Goal: Task Accomplishment & Management: Complete application form

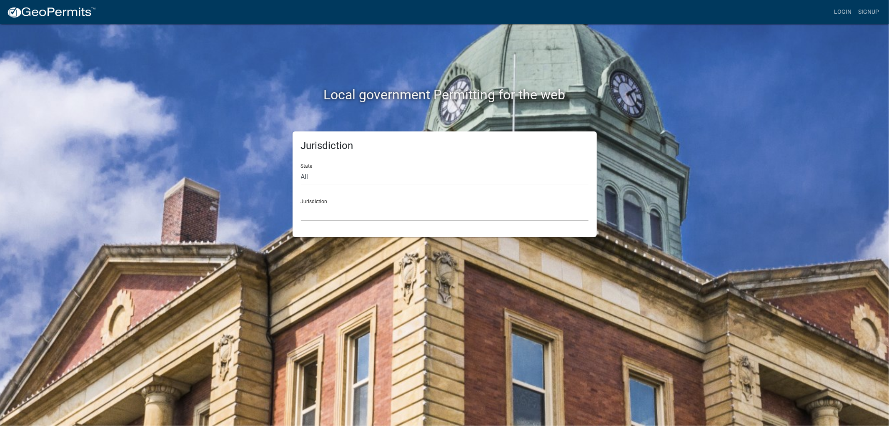
click at [314, 192] on div "Jurisdiction [GEOGRAPHIC_DATA], [US_STATE] [GEOGRAPHIC_DATA], [US_STATE][PERSON…" at bounding box center [445, 206] width 288 height 29
click at [310, 168] on select "All [US_STATE] [US_STATE] [US_STATE] [US_STATE] [US_STATE] [US_STATE] [US_STATE…" at bounding box center [445, 176] width 288 height 17
select select "[US_STATE]"
click at [301, 168] on select "All [US_STATE] [US_STATE] [US_STATE] [US_STATE] [US_STATE] [US_STATE] [US_STATE…" at bounding box center [445, 176] width 288 height 17
click at [333, 204] on select "[GEOGRAPHIC_DATA], [US_STATE] [GEOGRAPHIC_DATA], [US_STATE] [GEOGRAPHIC_DATA], …" at bounding box center [445, 212] width 288 height 17
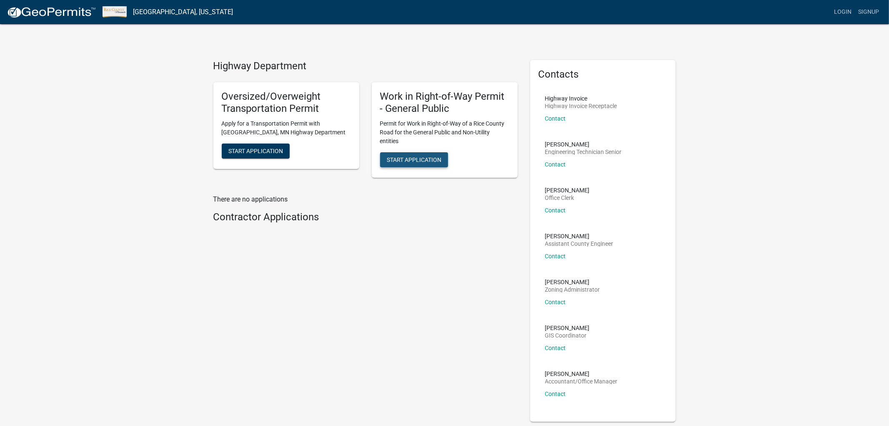
click at [395, 156] on span "Start Application" at bounding box center [414, 159] width 55 height 7
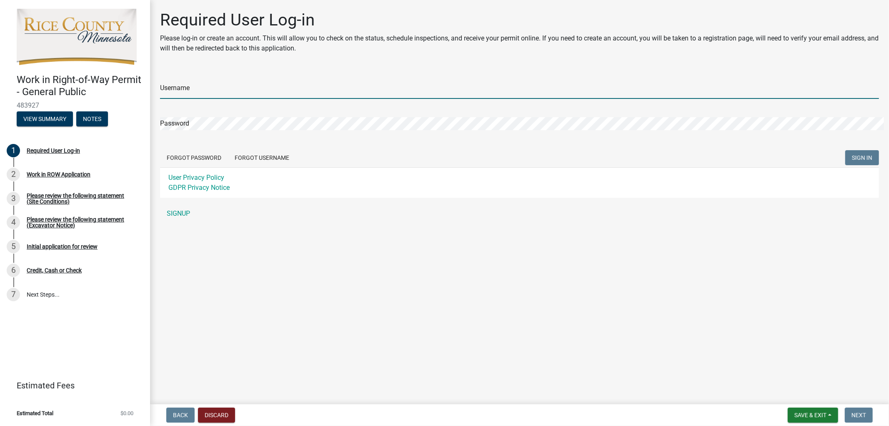
type input "[PERSON_NAME][EMAIL_ADDRESS][PERSON_NAME][DOMAIN_NAME]"
